Goal: Task Accomplishment & Management: Use online tool/utility

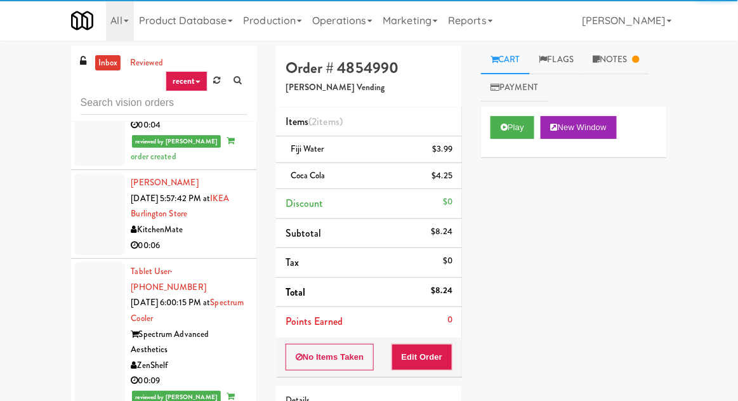
scroll to position [3987, 0]
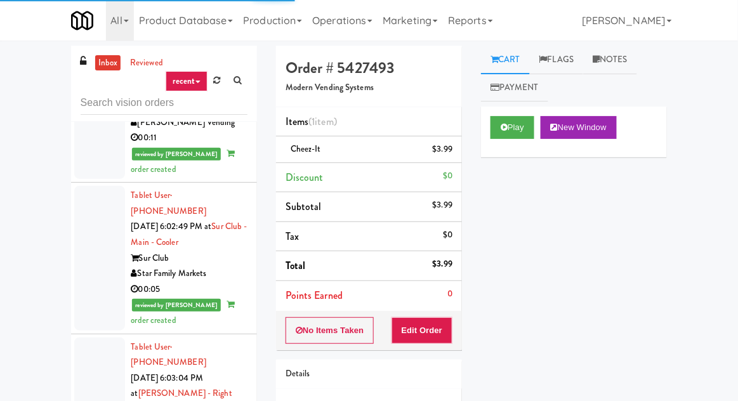
scroll to position [4665, 0]
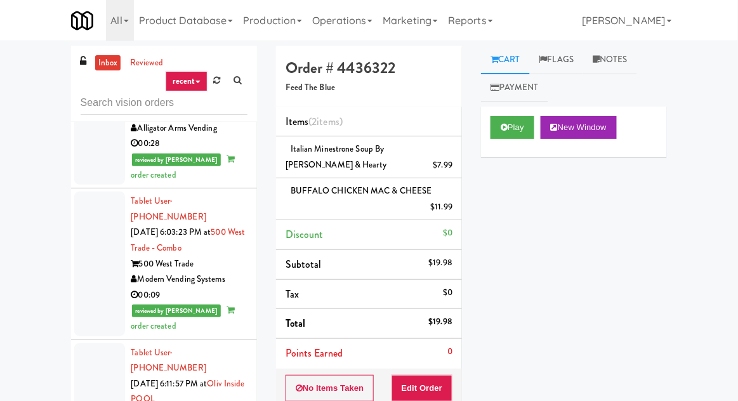
scroll to position [5183, 0]
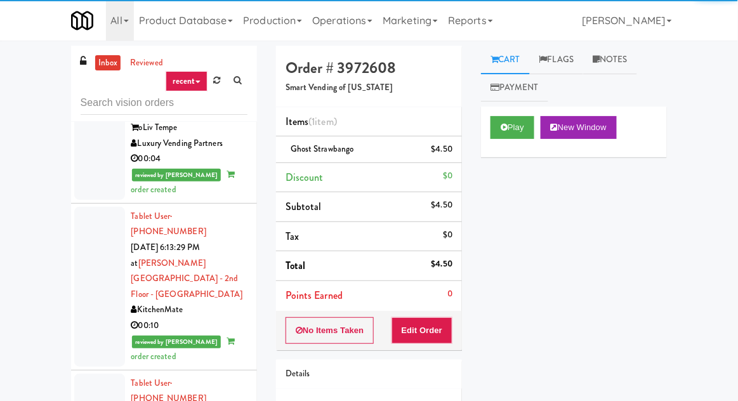
scroll to position [5416, 0]
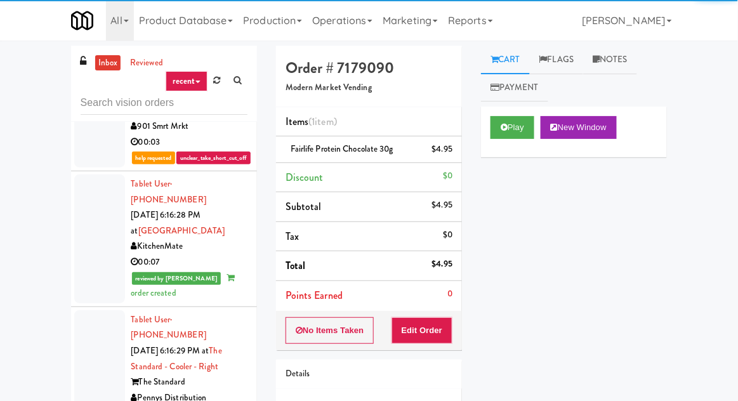
scroll to position [6332, 0]
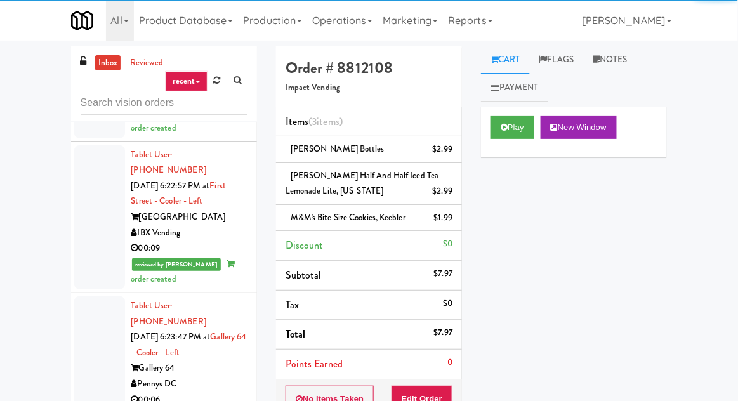
scroll to position [7227, 0]
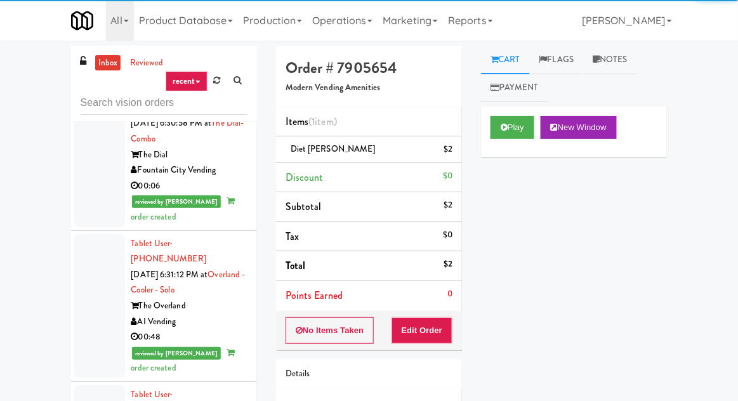
scroll to position [8313, 0]
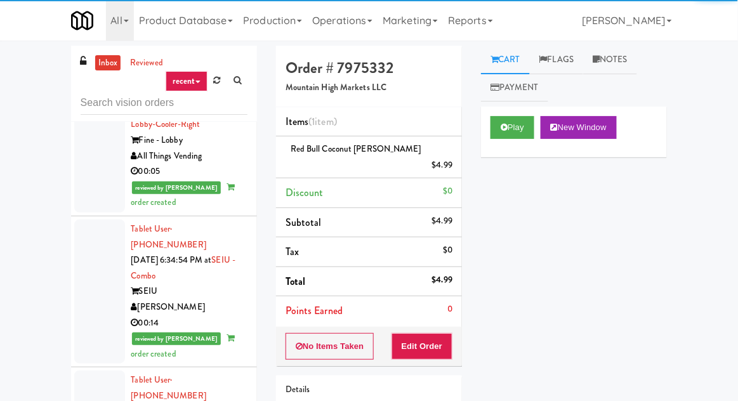
scroll to position [8995, 0]
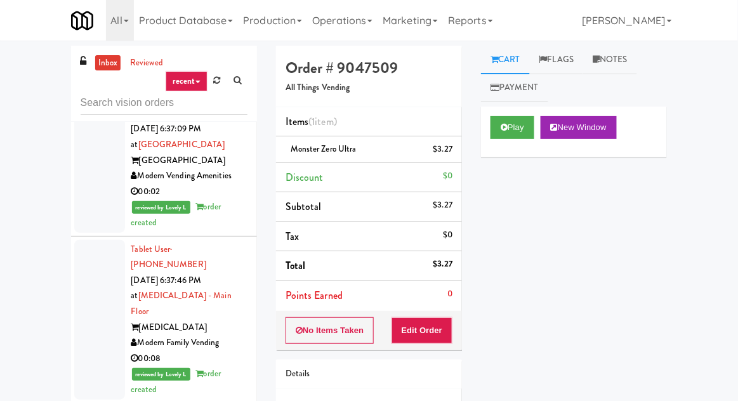
scroll to position [9277, 0]
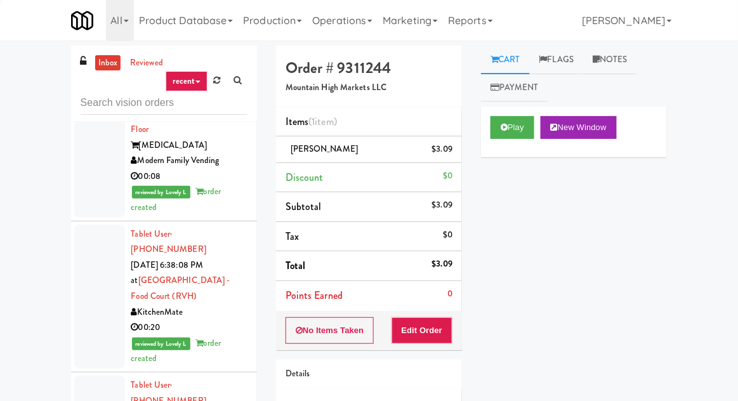
scroll to position [9465, 0]
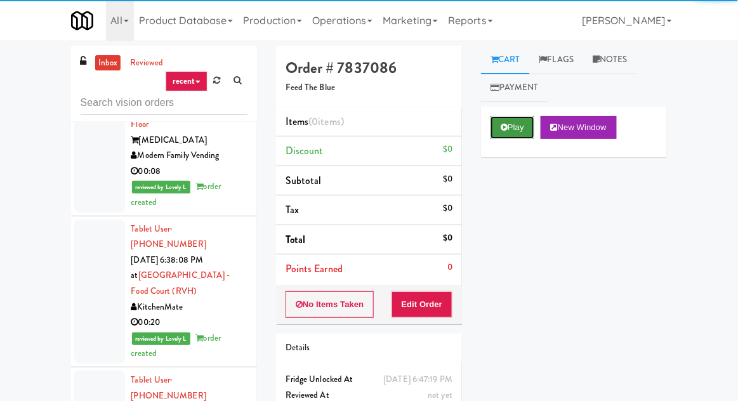
click at [508, 117] on button "Play" at bounding box center [513, 127] width 44 height 23
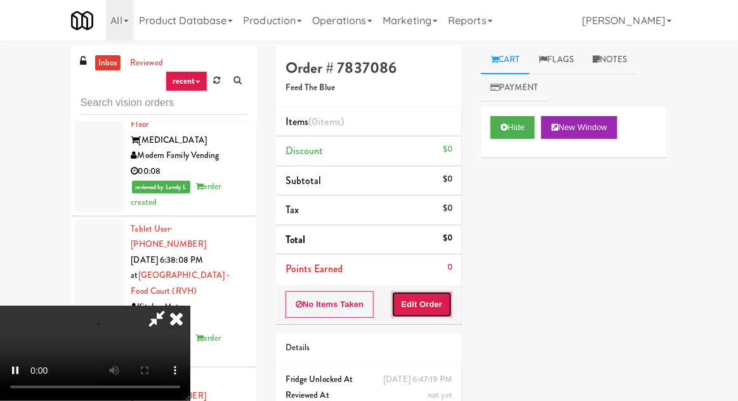
click at [447, 291] on button "Edit Order" at bounding box center [423, 304] width 62 height 27
